Goal: Find specific page/section: Find specific page/section

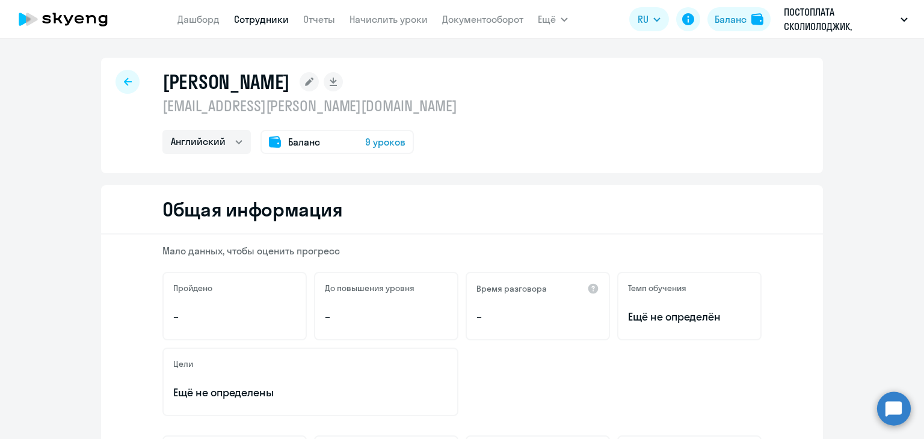
select select "english"
click at [565, 18] on icon "button" at bounding box center [563, 19] width 7 height 4
click at [195, 23] on link "Дашборд" at bounding box center [198, 19] width 42 height 12
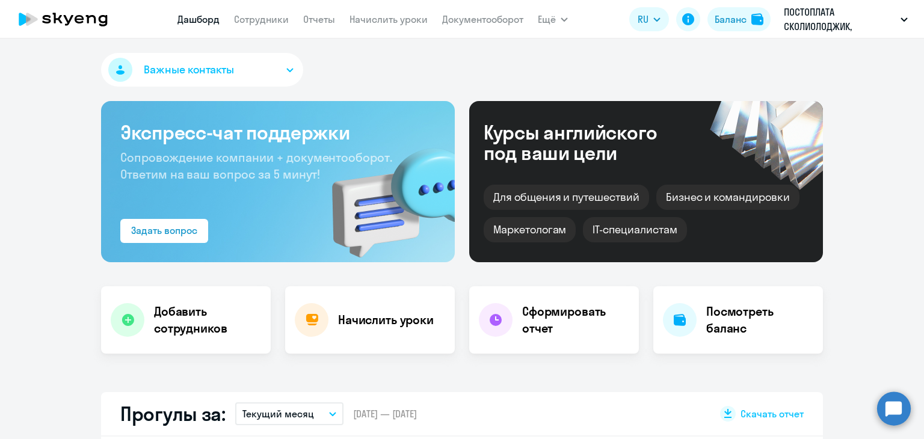
select select "30"
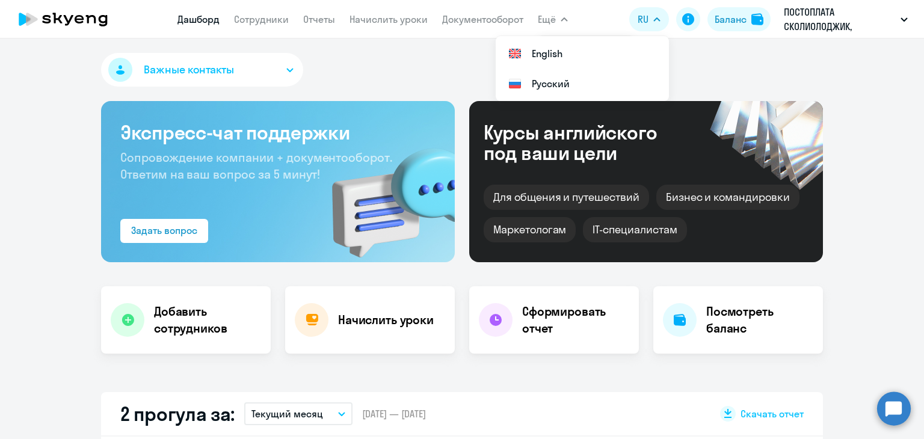
click at [565, 17] on icon "button" at bounding box center [563, 19] width 7 height 4
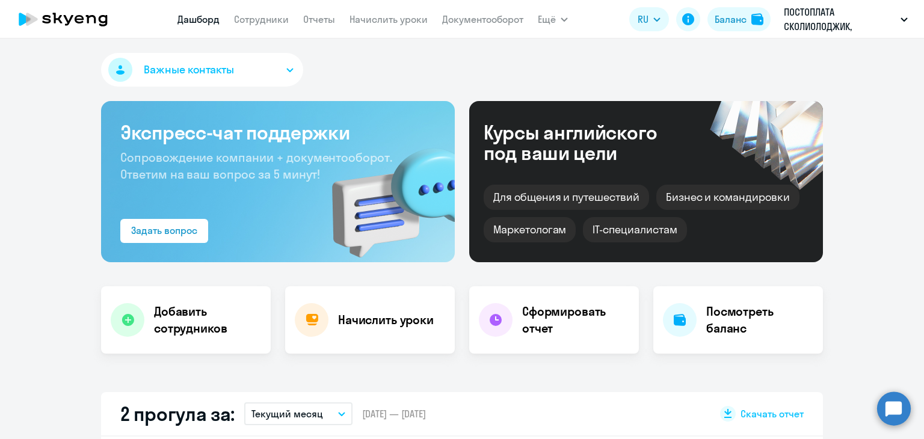
click at [561, 19] on icon "button" at bounding box center [563, 19] width 7 height 4
click at [561, 19] on icon "button" at bounding box center [564, 19] width 6 height 3
click at [322, 19] on link "Отчеты" at bounding box center [319, 19] width 32 height 12
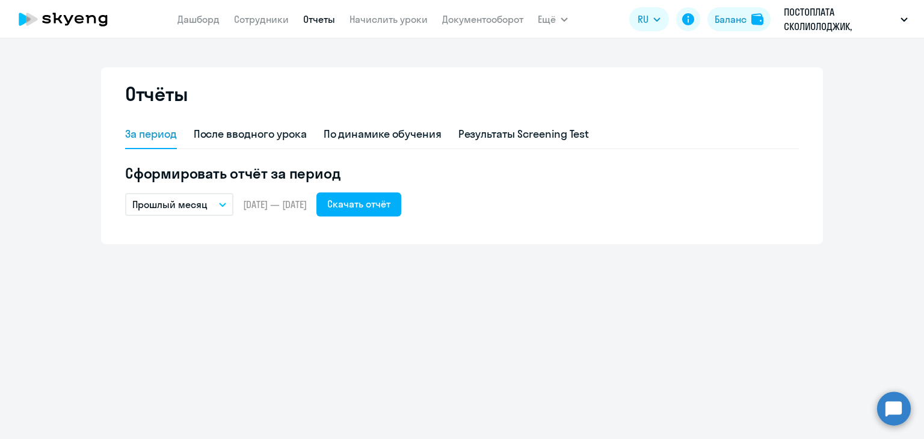
click at [26, 15] on icon at bounding box center [31, 19] width 11 height 13
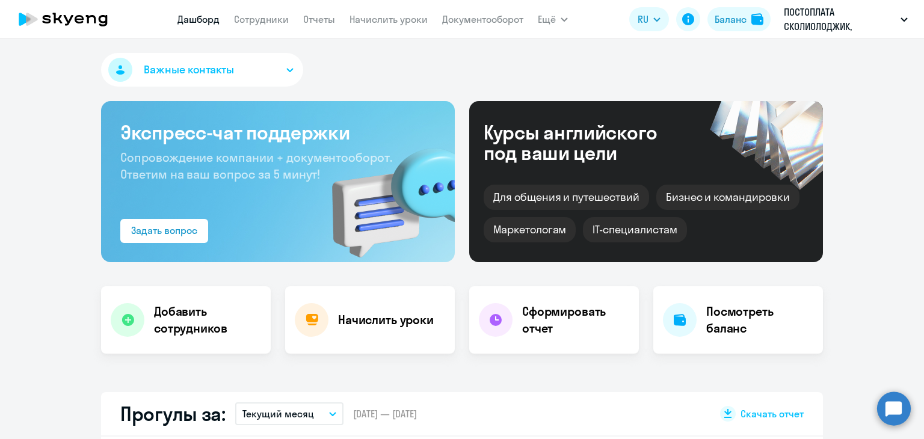
select select "30"
